Goal: Check status: Check status

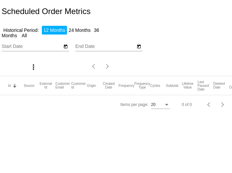
type input "9/3/2024"
type input "[DATE]"
